Goal: Task Accomplishment & Management: Manage account settings

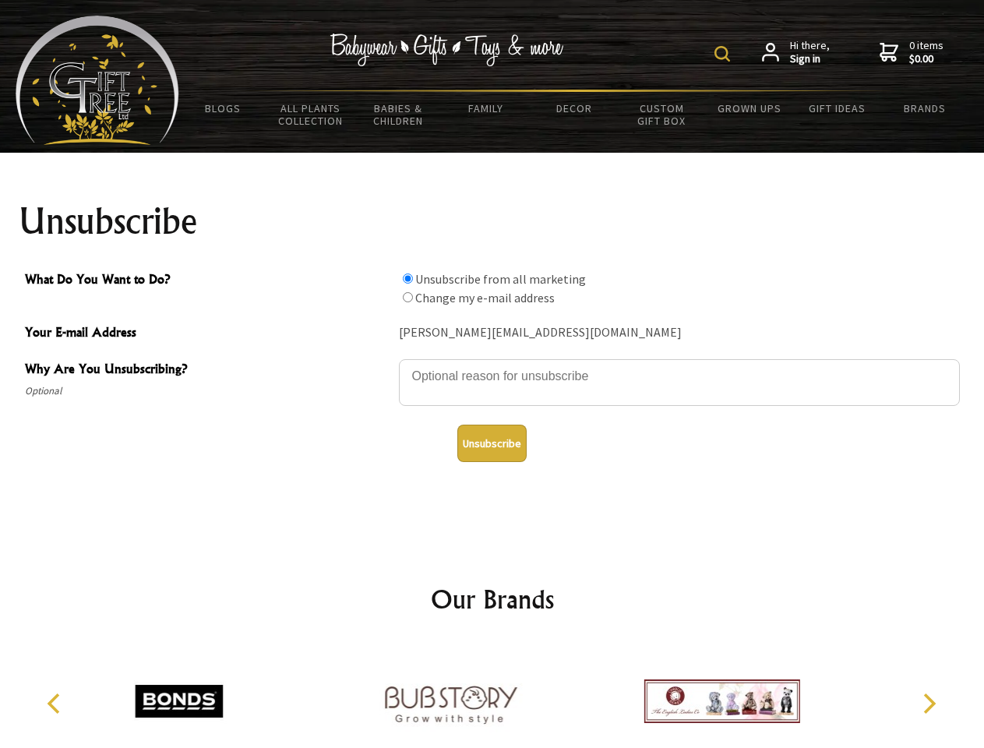
click at [725, 54] on img at bounding box center [723, 54] width 16 height 16
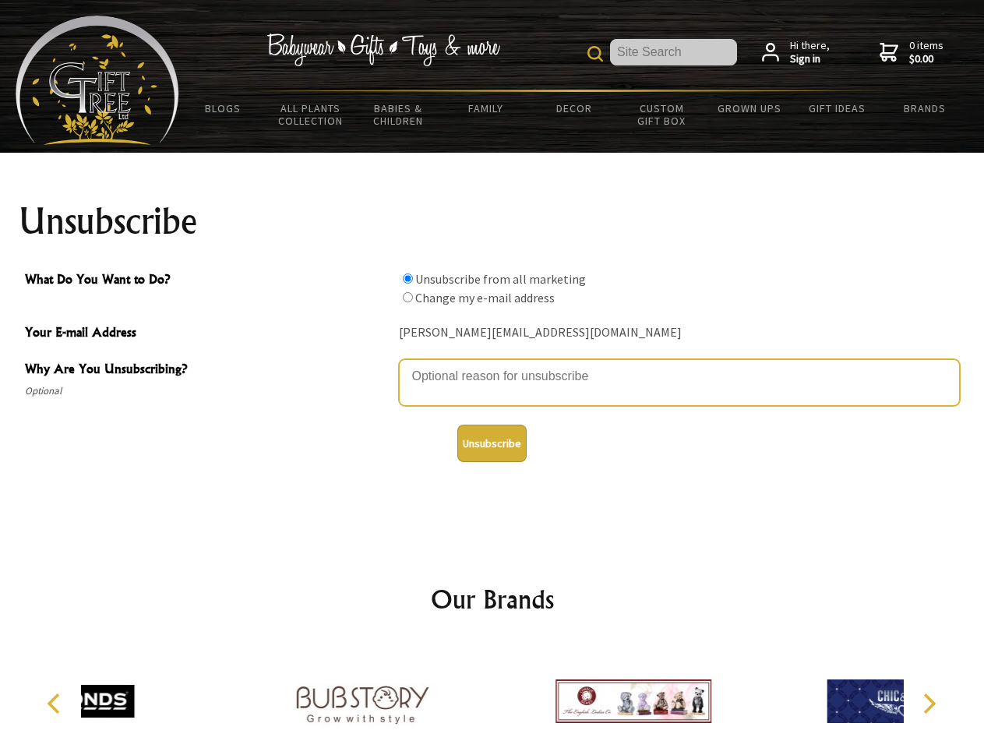
click at [493, 365] on textarea "Why Are You Unsubscribing?" at bounding box center [679, 382] width 561 height 47
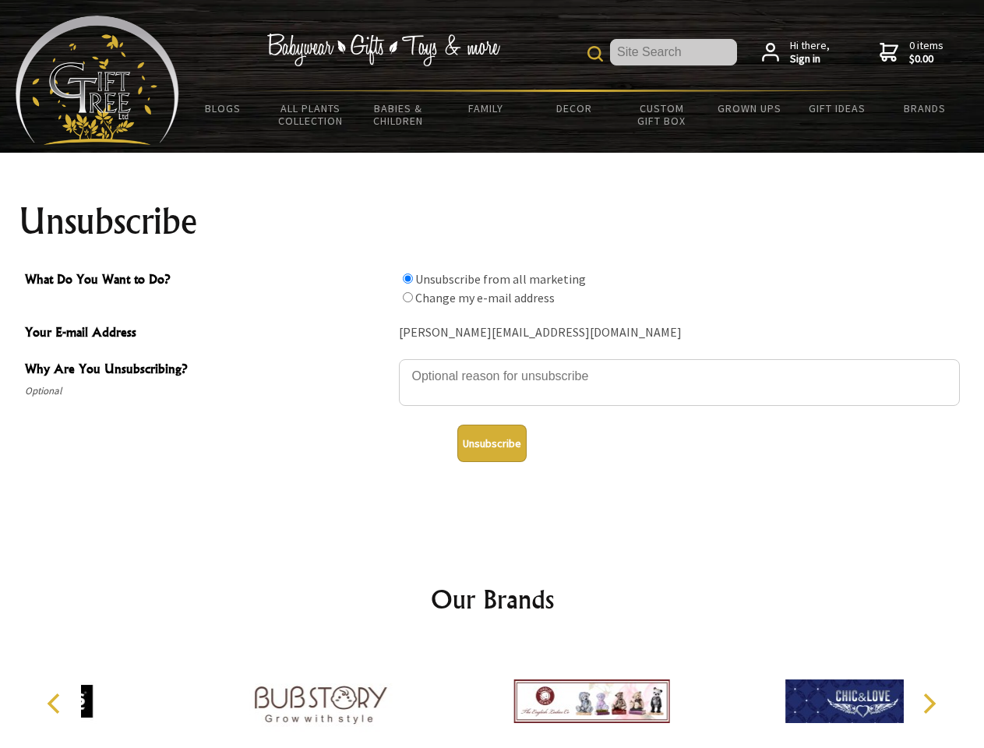
click at [408, 278] on input "What Do You Want to Do?" at bounding box center [408, 279] width 10 height 10
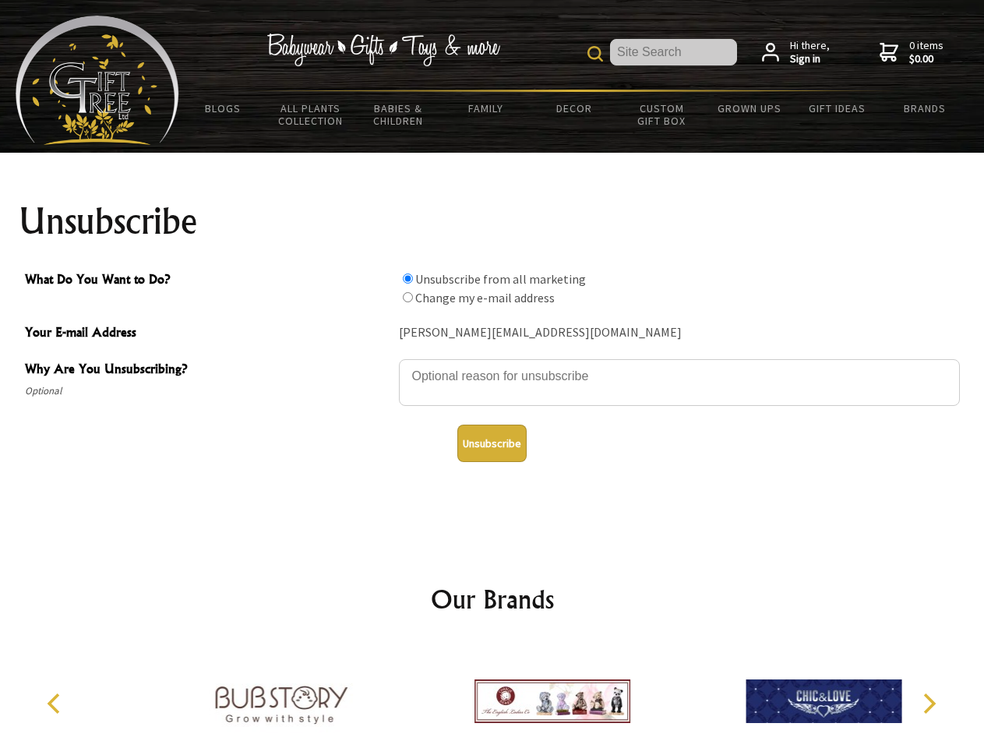
click at [408, 297] on input "What Do You Want to Do?" at bounding box center [408, 297] width 10 height 10
radio input "true"
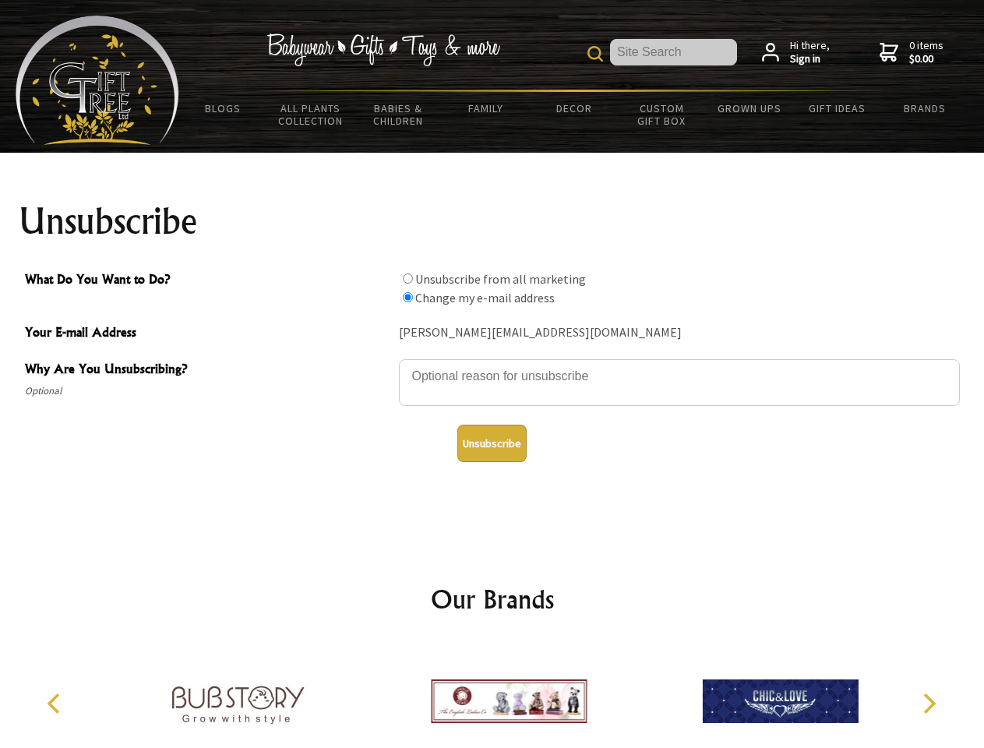
click at [492, 444] on button "Unsubscribe" at bounding box center [492, 443] width 69 height 37
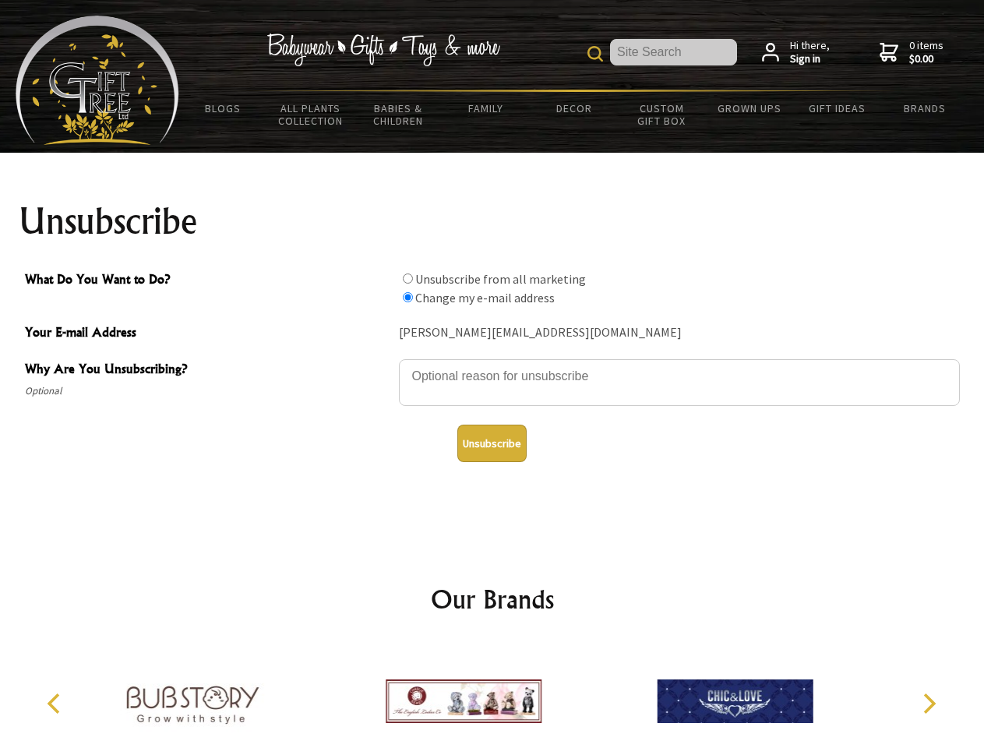
click at [493, 695] on img at bounding box center [464, 701] width 156 height 117
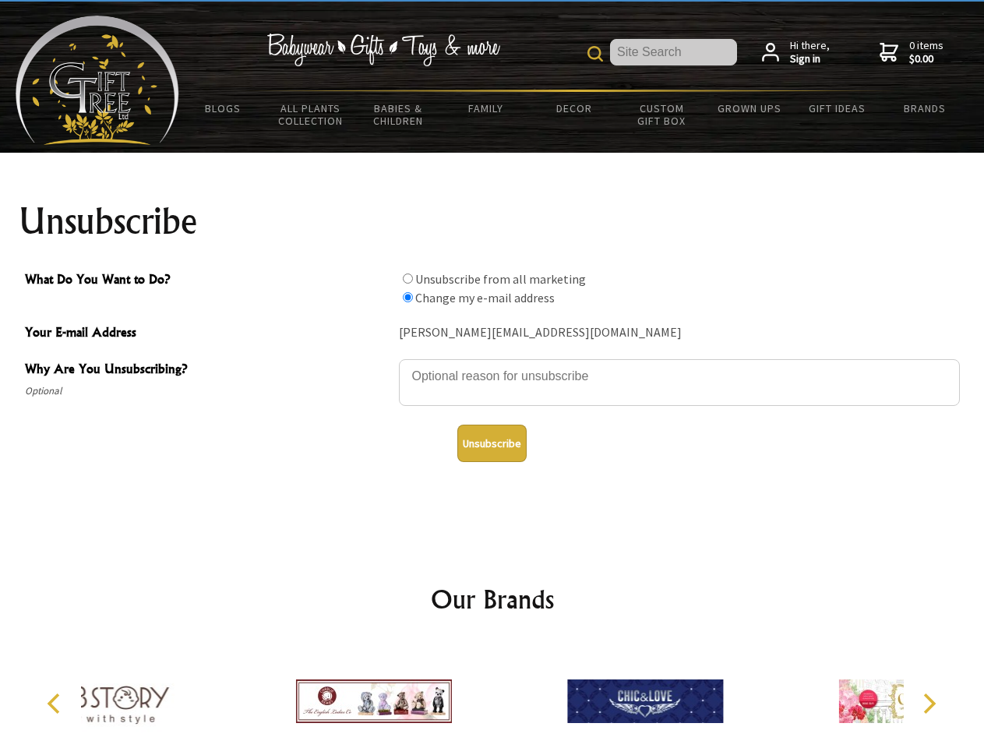
click at [56, 704] on icon "Previous" at bounding box center [55, 704] width 20 height 20
click at [929, 704] on icon "Next" at bounding box center [928, 704] width 20 height 20
